Goal: Task Accomplishment & Management: Use online tool/utility

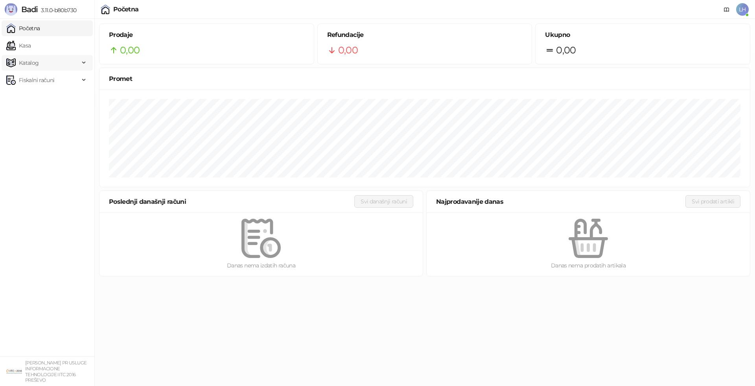
click at [28, 59] on span "Katalog" at bounding box center [29, 63] width 20 height 16
click at [30, 114] on link "Artikli" at bounding box center [23, 115] width 28 height 16
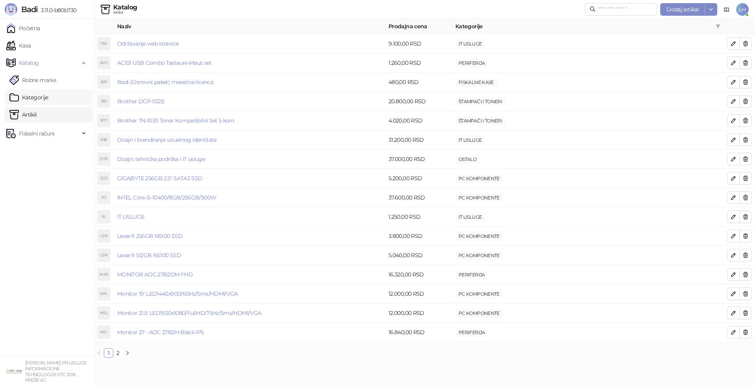
click at [37, 94] on link "Kategorije" at bounding box center [28, 98] width 39 height 16
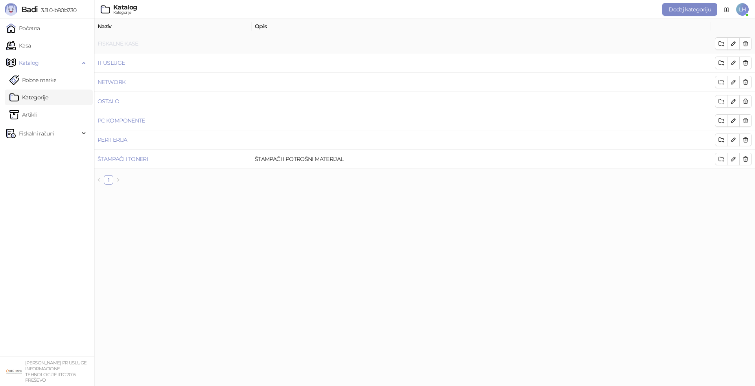
click at [114, 42] on link "FISKALNE KASE" at bounding box center [117, 43] width 41 height 7
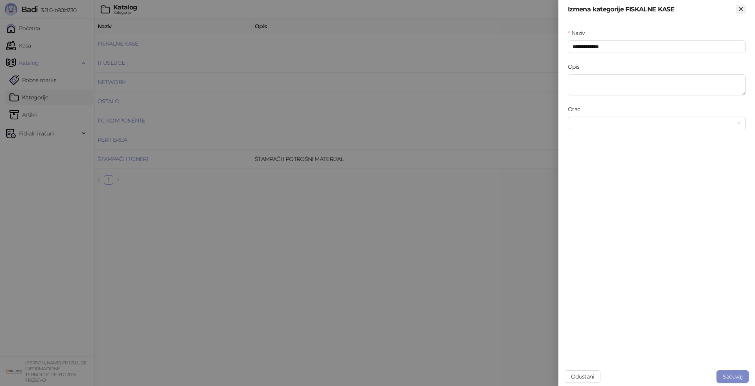
click at [744, 9] on icon "Zatvori" at bounding box center [740, 9] width 7 height 7
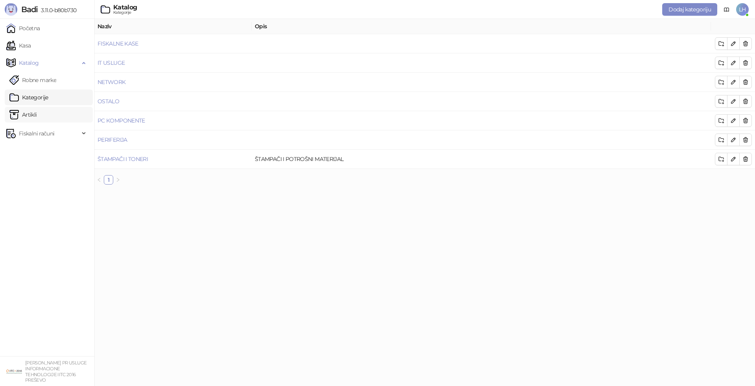
click at [31, 114] on link "Artikli" at bounding box center [23, 115] width 28 height 16
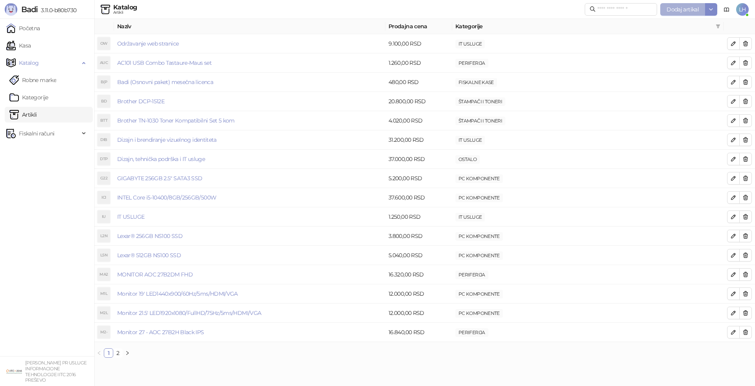
click at [686, 6] on span "Dodaj artikal" at bounding box center [682, 9] width 32 height 7
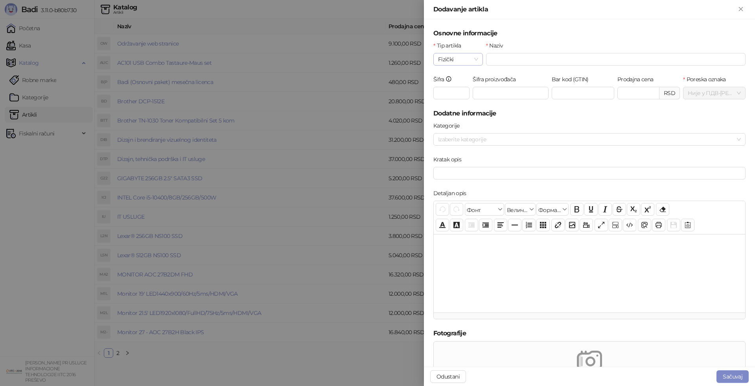
click at [476, 56] on span "Fizički" at bounding box center [458, 59] width 40 height 12
click at [742, 9] on icon "Zatvori" at bounding box center [740, 9] width 7 height 7
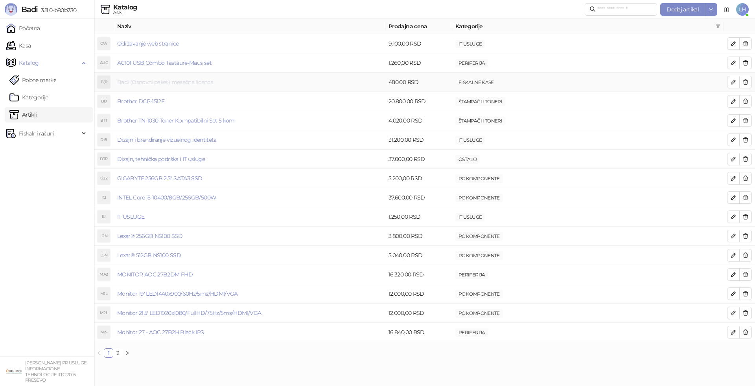
click at [196, 83] on link "Badi (Osnovni paket) mesečna licenca" at bounding box center [165, 82] width 96 height 7
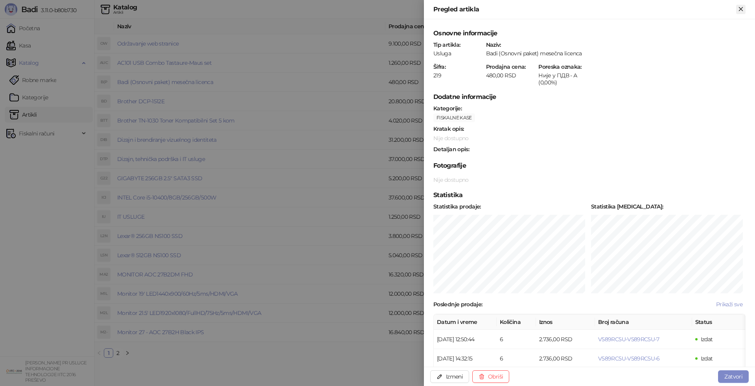
click at [739, 9] on icon "Zatvori" at bounding box center [740, 9] width 7 height 7
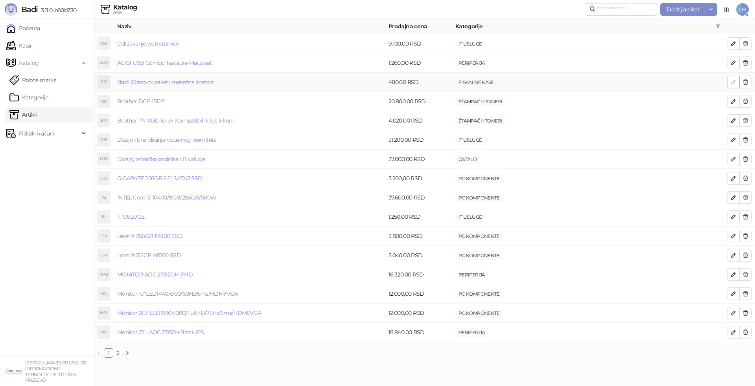
click at [733, 78] on span "button" at bounding box center [733, 81] width 6 height 7
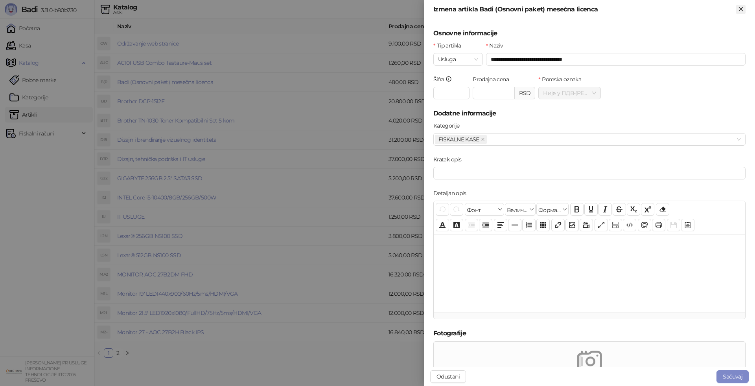
click at [743, 7] on icon "Zatvori" at bounding box center [740, 9] width 7 height 7
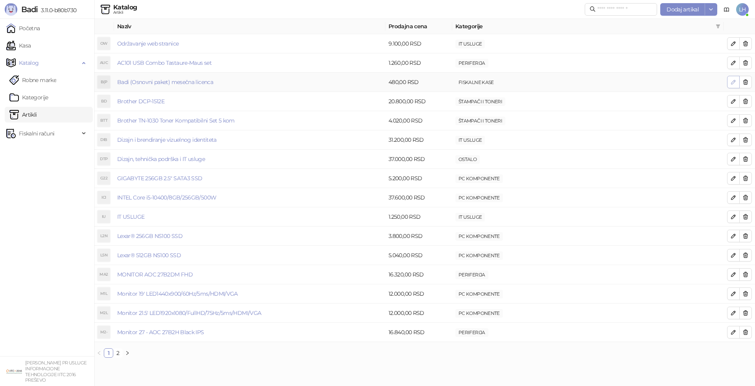
click at [732, 81] on icon "button" at bounding box center [733, 82] width 6 height 6
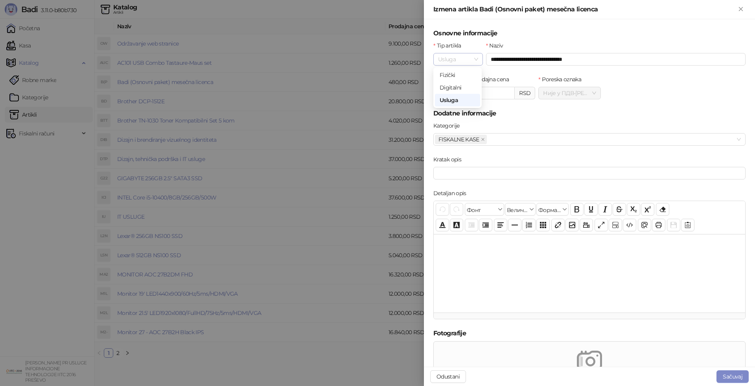
click at [476, 60] on span "Usluga" at bounding box center [458, 59] width 40 height 12
click at [447, 85] on div "Digitalni" at bounding box center [457, 87] width 36 height 9
click at [735, 377] on button "Sačuvaj" at bounding box center [732, 377] width 32 height 13
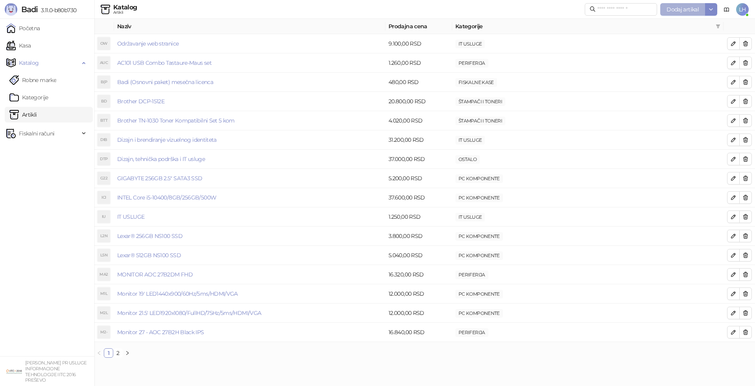
click at [684, 5] on button "Dodaj artikal" at bounding box center [682, 9] width 45 height 13
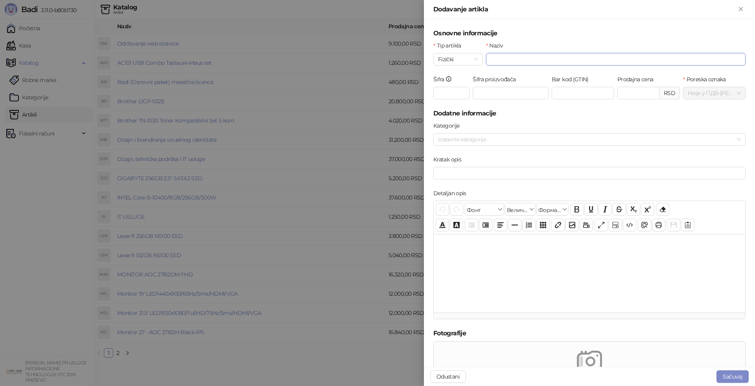
click at [514, 57] on input "Naziv" at bounding box center [615, 59] width 259 height 13
paste input "**********"
click at [533, 136] on div at bounding box center [585, 139] width 301 height 11
type input "**********"
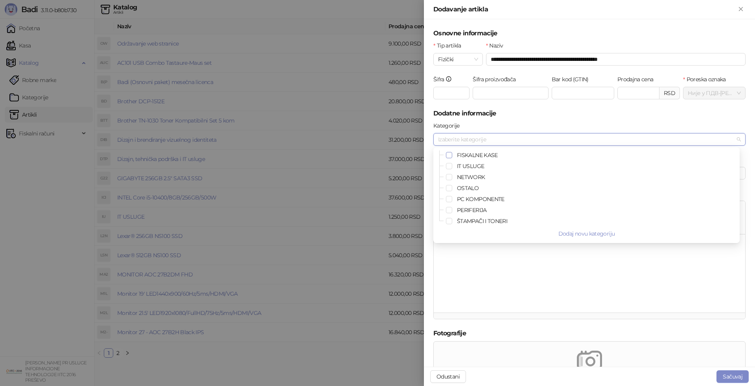
click at [449, 153] on span "Select FISKALNE KASE" at bounding box center [449, 155] width 6 height 6
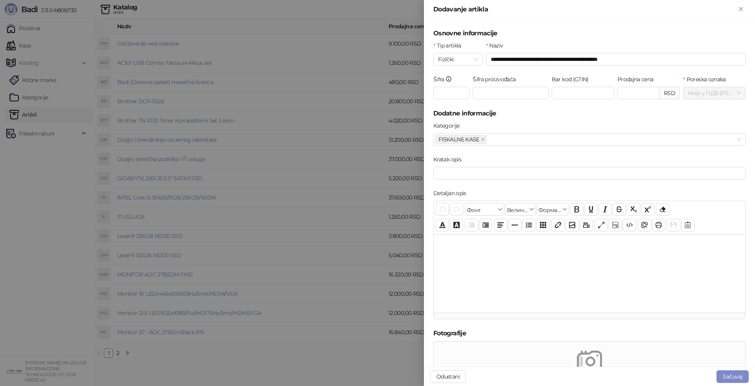
click at [523, 116] on h5 "Dodatne informacije" at bounding box center [589, 113] width 312 height 9
click at [624, 94] on input "Prodajna cena" at bounding box center [638, 93] width 41 height 12
type input "********"
click at [630, 104] on div "Prodajna cena ******** RSD" at bounding box center [649, 92] width 66 height 34
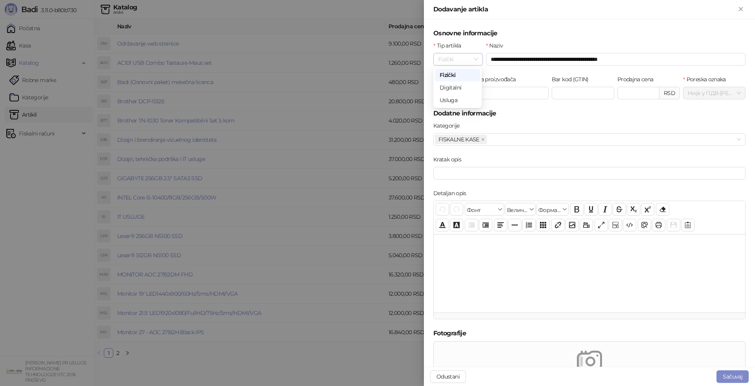
click at [471, 58] on span "Fizički" at bounding box center [458, 59] width 40 height 12
click at [457, 87] on div "Digitalni" at bounding box center [457, 87] width 36 height 9
click at [564, 118] on h5 "Dodatne informacije" at bounding box center [589, 113] width 312 height 9
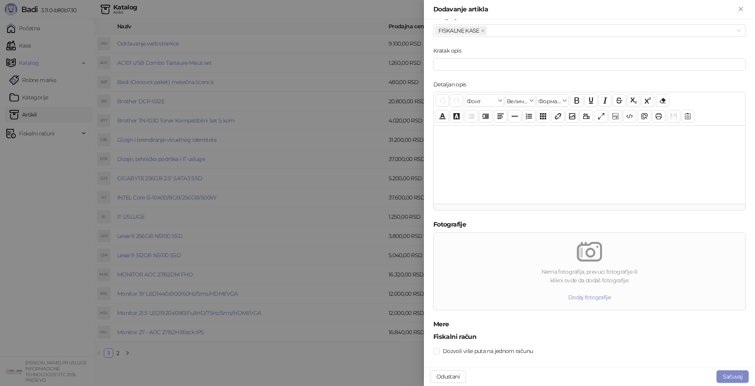
scroll to position [118, 0]
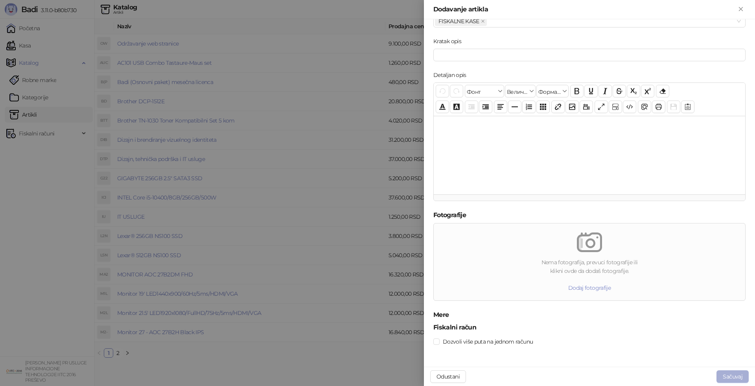
click at [735, 376] on button "Sačuvaj" at bounding box center [732, 377] width 32 height 13
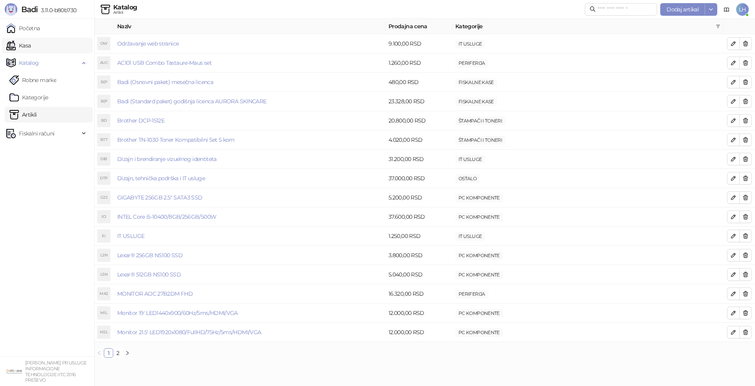
click at [26, 44] on link "Kasa" at bounding box center [18, 46] width 24 height 16
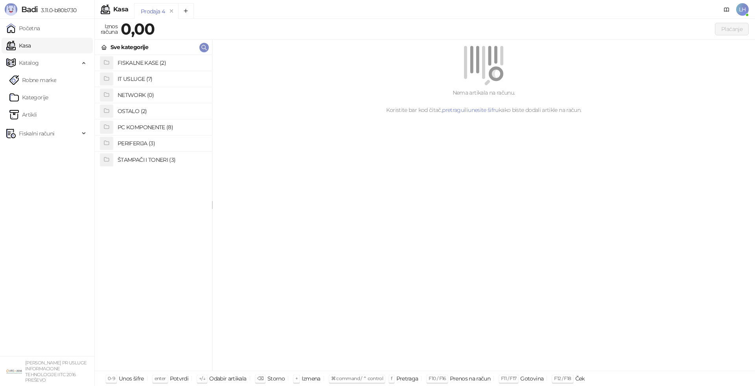
click at [150, 61] on h4 "FISKALNE KASE (2)" at bounding box center [162, 63] width 88 height 13
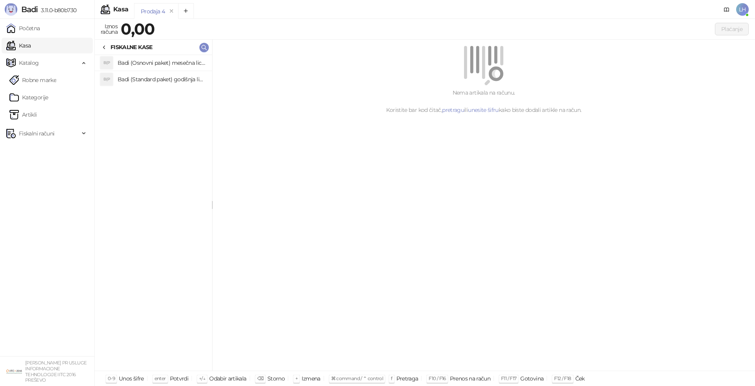
click at [159, 79] on h4 "Badi (Standard paket) godišnja licenca AURORA SKINCARE" at bounding box center [162, 79] width 88 height 13
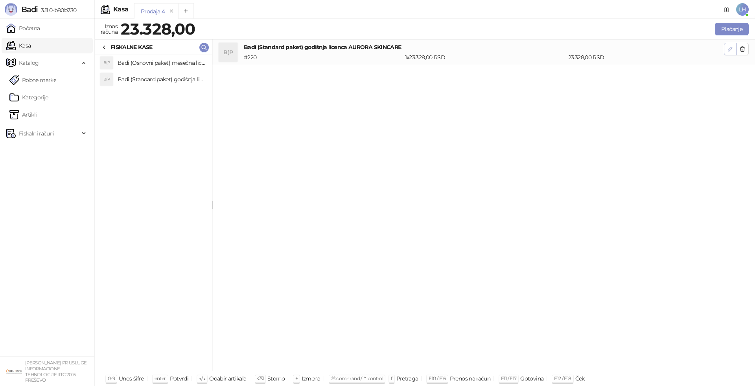
click at [730, 49] on icon "button" at bounding box center [730, 49] width 6 height 6
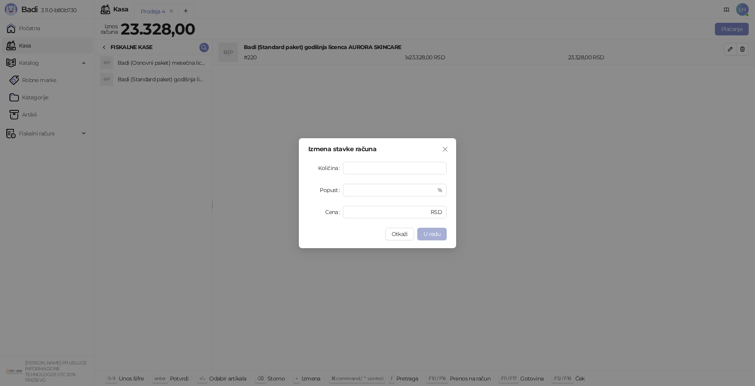
click at [429, 234] on span "U redu" at bounding box center [431, 234] width 17 height 7
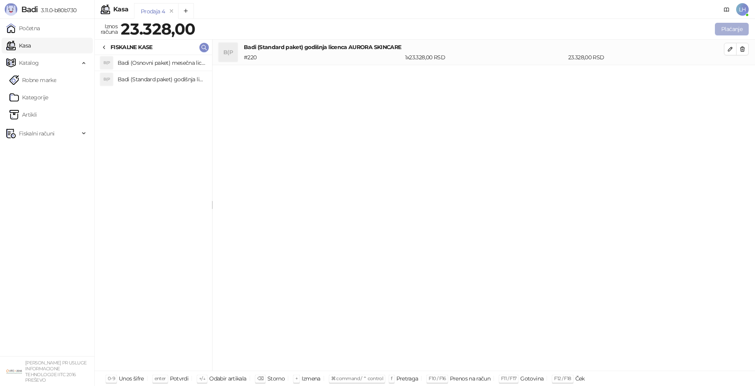
click at [728, 26] on button "Plaćanje" at bounding box center [732, 29] width 34 height 13
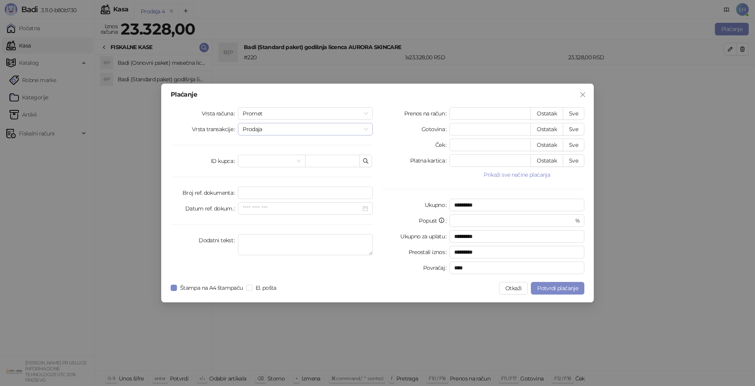
click at [284, 127] on span "Prodaja" at bounding box center [305, 129] width 125 height 12
click at [300, 112] on span "Promet" at bounding box center [305, 114] width 125 height 12
click at [567, 111] on button "Sve" at bounding box center [574, 113] width 22 height 13
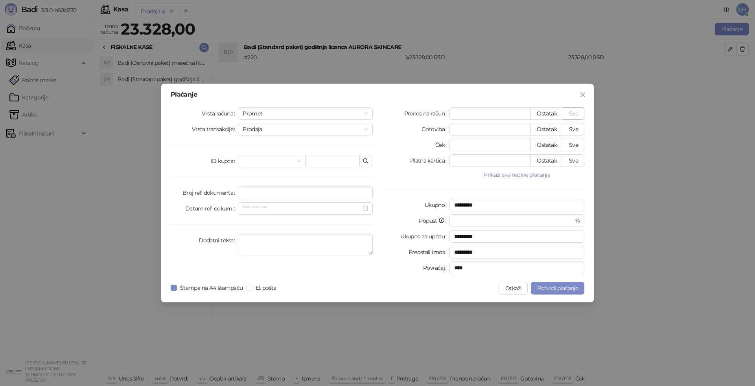
type input "*****"
type input "****"
click at [299, 161] on span at bounding box center [272, 161] width 58 height 12
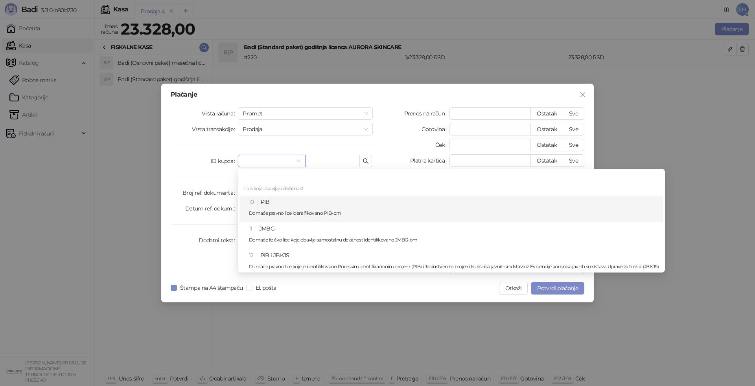
click at [264, 202] on div "10 PIB Domaće pravno lice identifikovano PIB-om" at bounding box center [454, 209] width 410 height 23
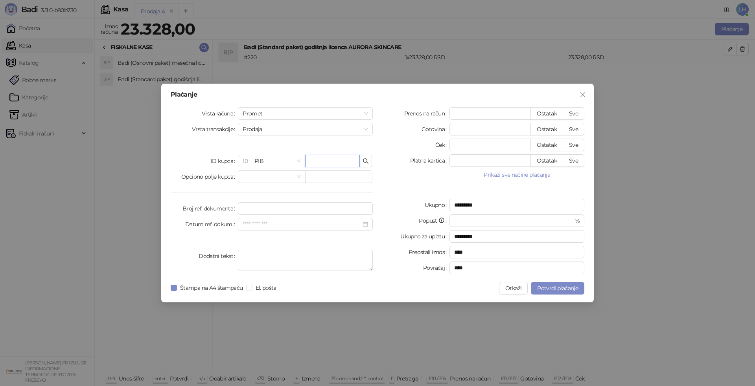
paste input "*********"
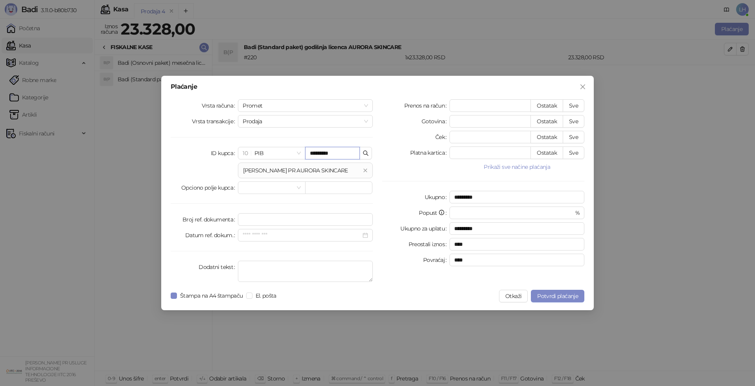
type input "*********"
click at [392, 167] on div at bounding box center [415, 166] width 67 height 9
click at [549, 295] on span "Potvrdi plaćanje" at bounding box center [557, 296] width 41 height 7
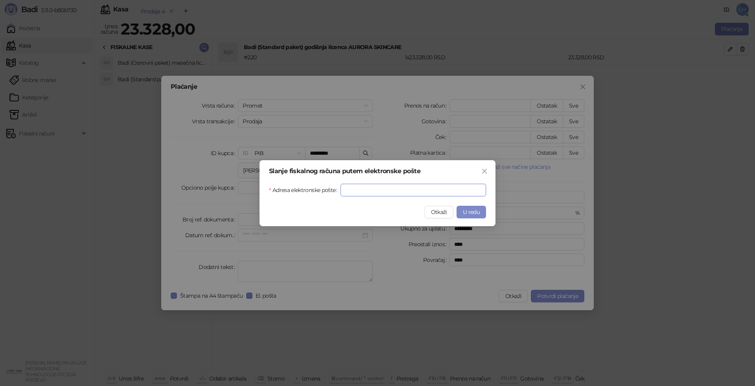
click at [365, 186] on input "Adresa elektronske pošte" at bounding box center [412, 190] width 145 height 13
paste input "**********"
type input "**********"
click at [476, 214] on span "U redu" at bounding box center [471, 212] width 17 height 7
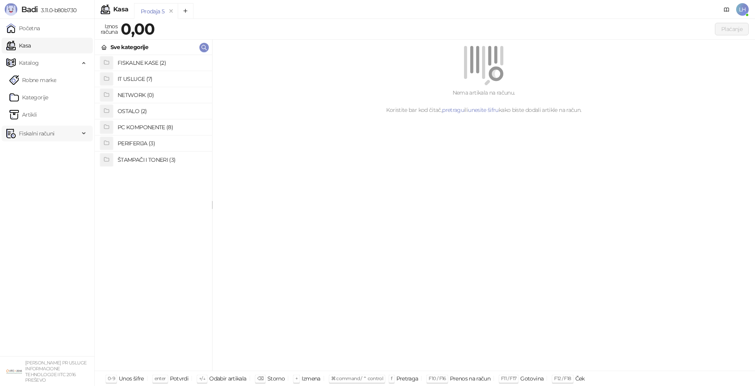
click at [39, 134] on span "Fiskalni računi" at bounding box center [36, 134] width 35 height 16
click at [40, 149] on link "Izdati računi" at bounding box center [30, 151] width 43 height 16
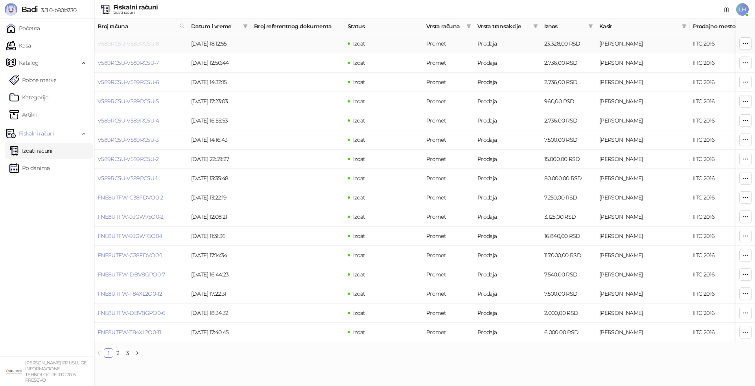
click at [129, 45] on link "V589RC5U-V589RC5U-8" at bounding box center [128, 43] width 62 height 7
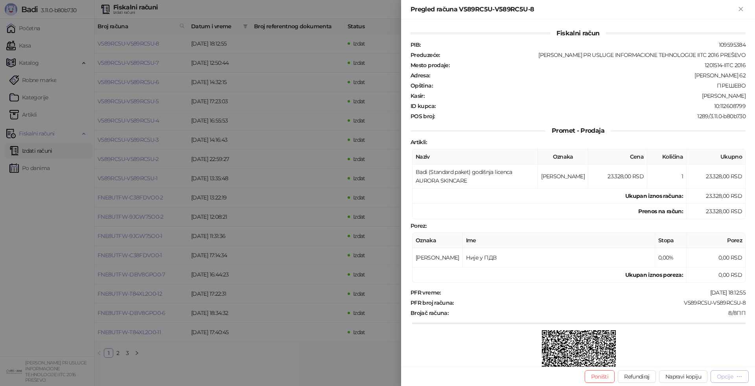
click at [742, 378] on button "Opcije" at bounding box center [729, 377] width 38 height 13
click at [741, 8] on icon "Zatvori" at bounding box center [741, 9] width 4 height 4
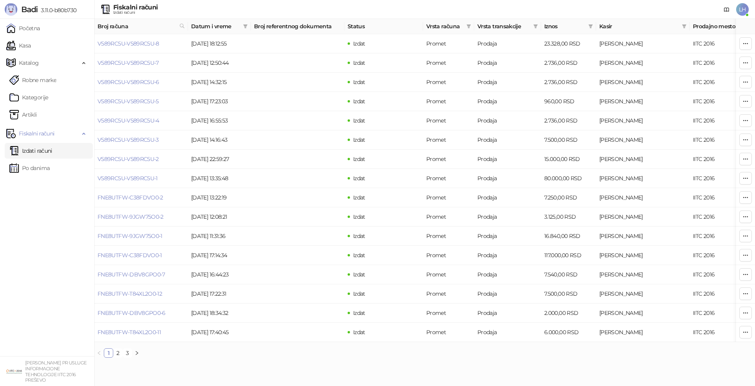
click at [740, 9] on span "LH" at bounding box center [742, 9] width 13 height 13
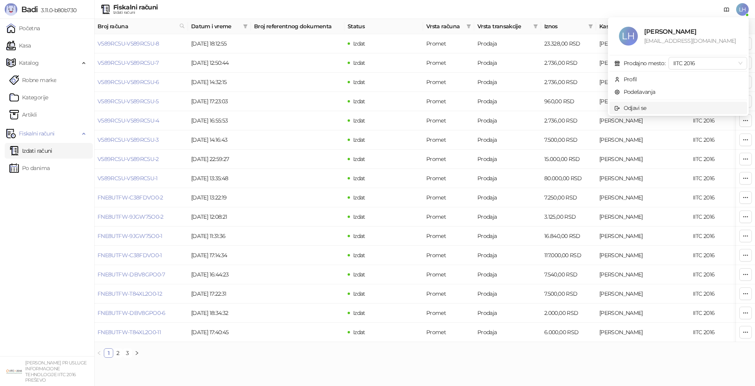
click at [637, 108] on div "Odjavi se" at bounding box center [634, 108] width 23 height 9
